Goal: Information Seeking & Learning: Learn about a topic

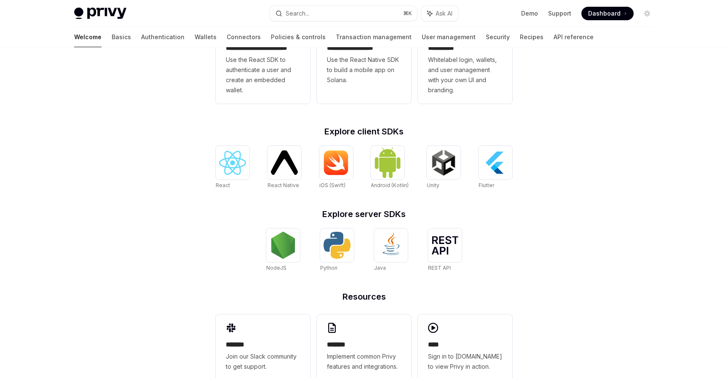
scroll to position [292, 0]
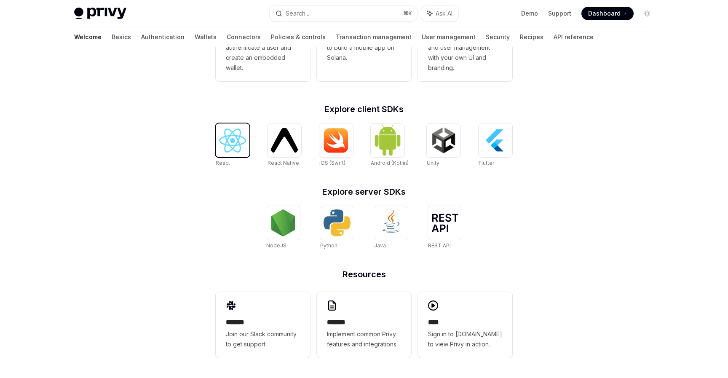
click at [227, 141] on img at bounding box center [232, 140] width 27 height 24
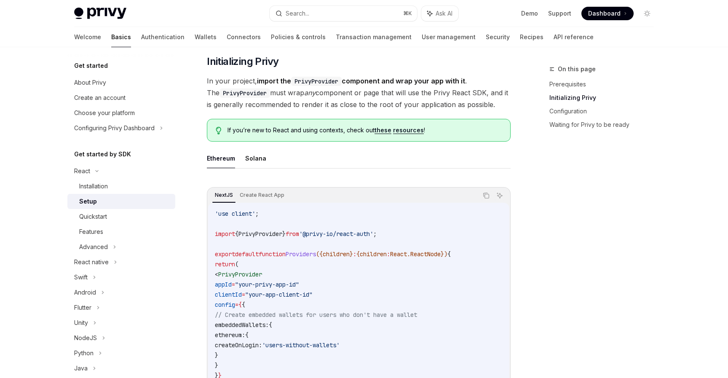
scroll to position [155, 0]
copy span "@privy-io/react-auth"
drag, startPoint x: 388, startPoint y: 234, endPoint x: 317, endPoint y: 235, distance: 70.4
click at [317, 235] on span "'@privy-io/react-auth'" at bounding box center [336, 234] width 74 height 8
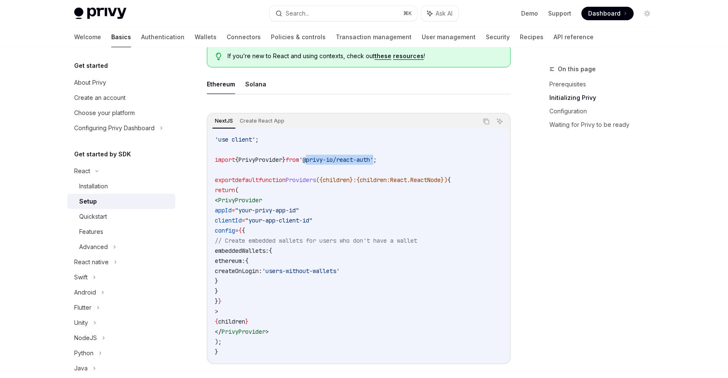
scroll to position [230, 0]
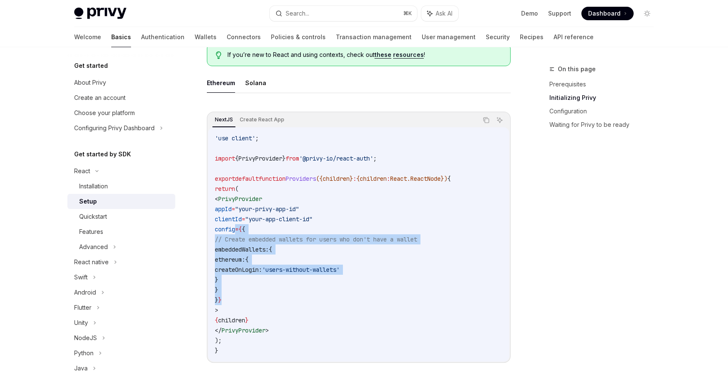
copy code "config = { { // Create embedded wallets for users who don't have a wallet embed…"
drag, startPoint x: 245, startPoint y: 301, endPoint x: 235, endPoint y: 232, distance: 69.7
click at [235, 232] on code "'use client' ; import { PrivyProvider } from '@privy-io/react-auth' ; export de…" at bounding box center [359, 244] width 288 height 222
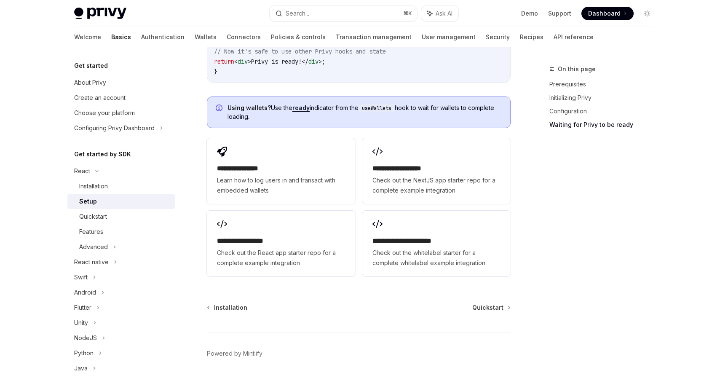
scroll to position [1058, 0]
click at [487, 302] on span "Quickstart" at bounding box center [487, 306] width 31 height 8
type textarea "*"
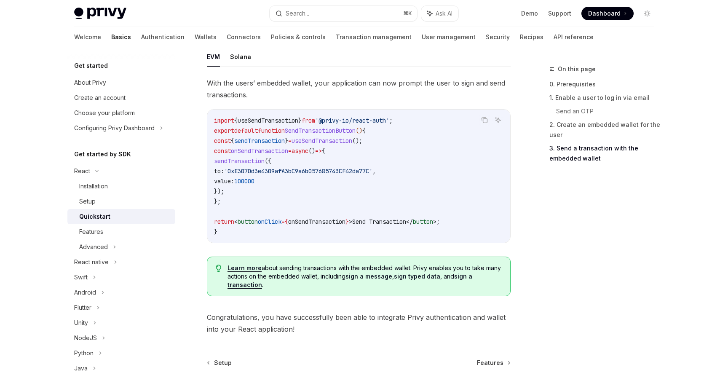
scroll to position [847, 0]
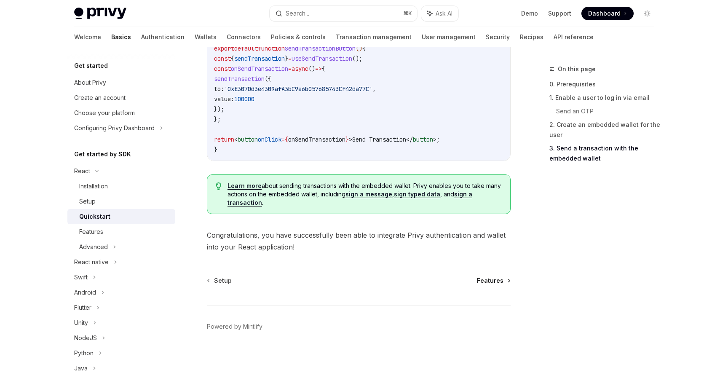
click at [485, 281] on span "Features" at bounding box center [490, 280] width 27 height 8
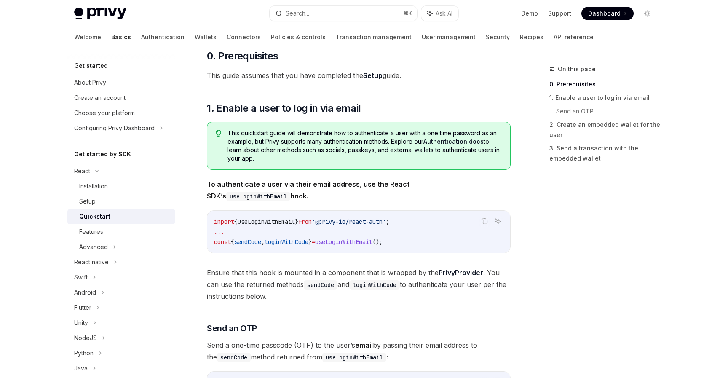
scroll to position [85, 0]
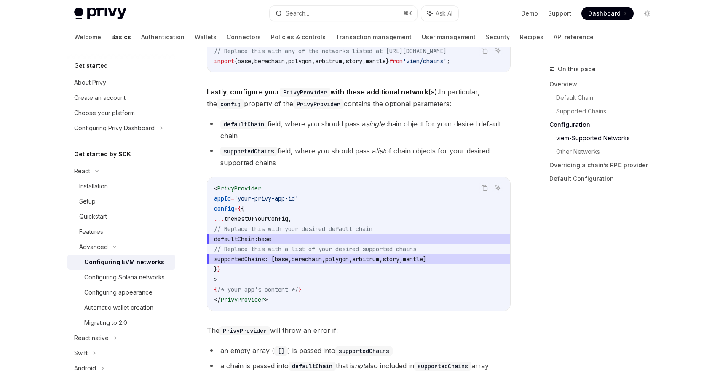
scroll to position [1028, 0]
drag, startPoint x: 323, startPoint y: 240, endPoint x: 243, endPoint y: 244, distance: 80.2
click at [243, 243] on span "defaultChain: base" at bounding box center [358, 238] width 289 height 10
copy span "defaultChain: base"
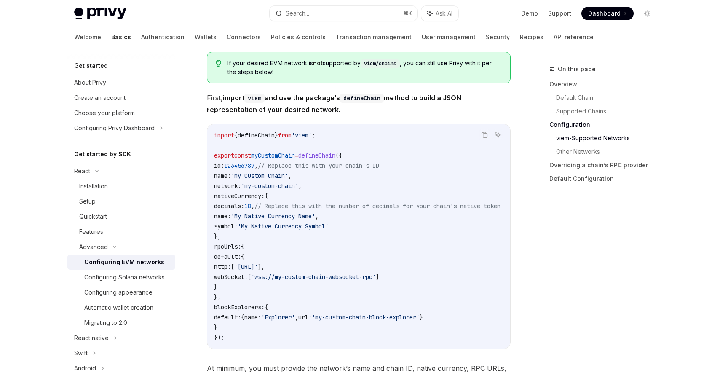
scroll to position [1372, 0]
